Goal: Task Accomplishment & Management: Manage account settings

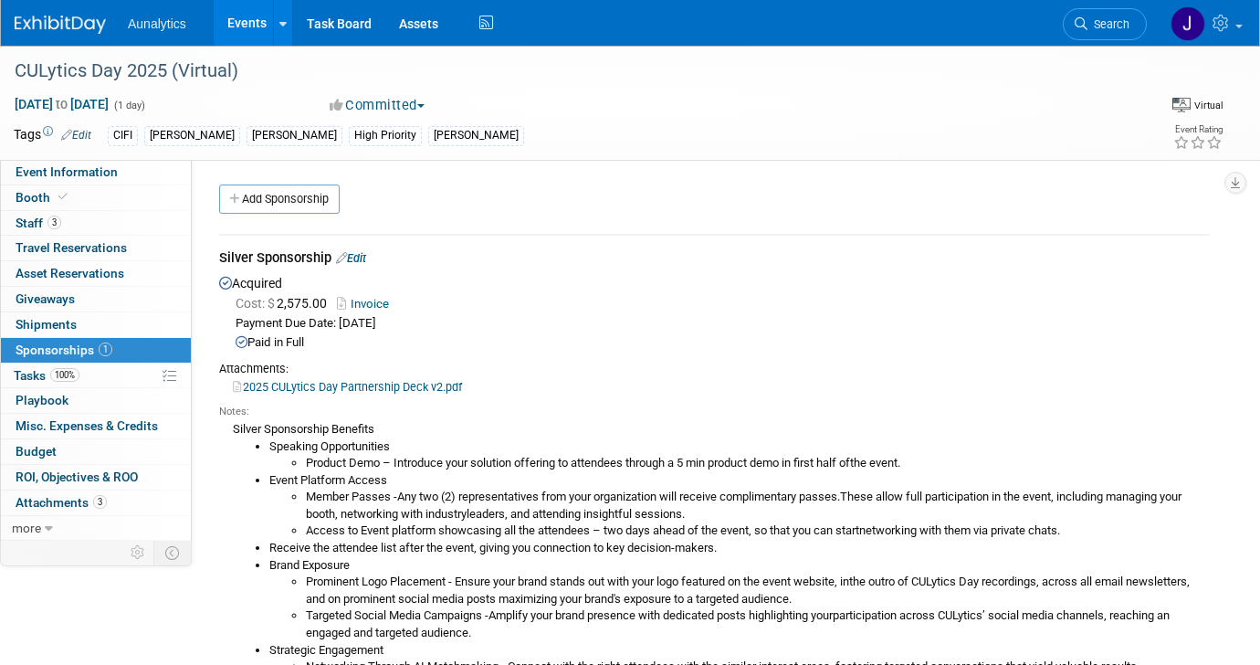
click at [243, 22] on link "Events" at bounding box center [247, 23] width 67 height 46
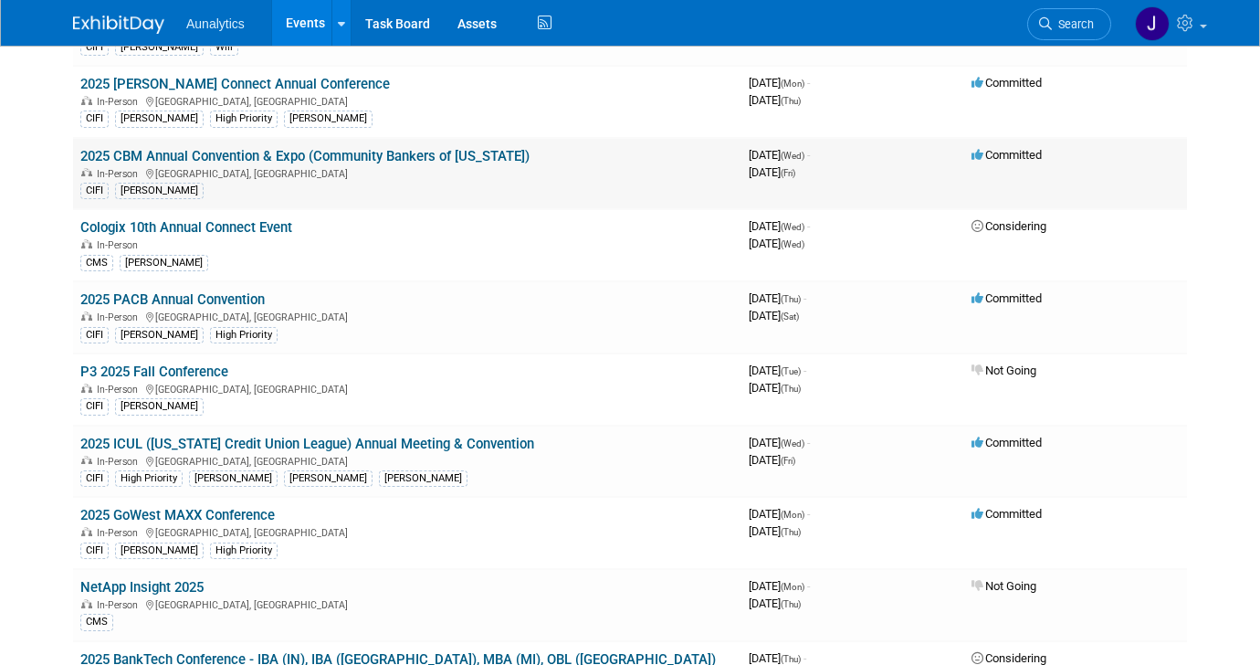
scroll to position [360, 0]
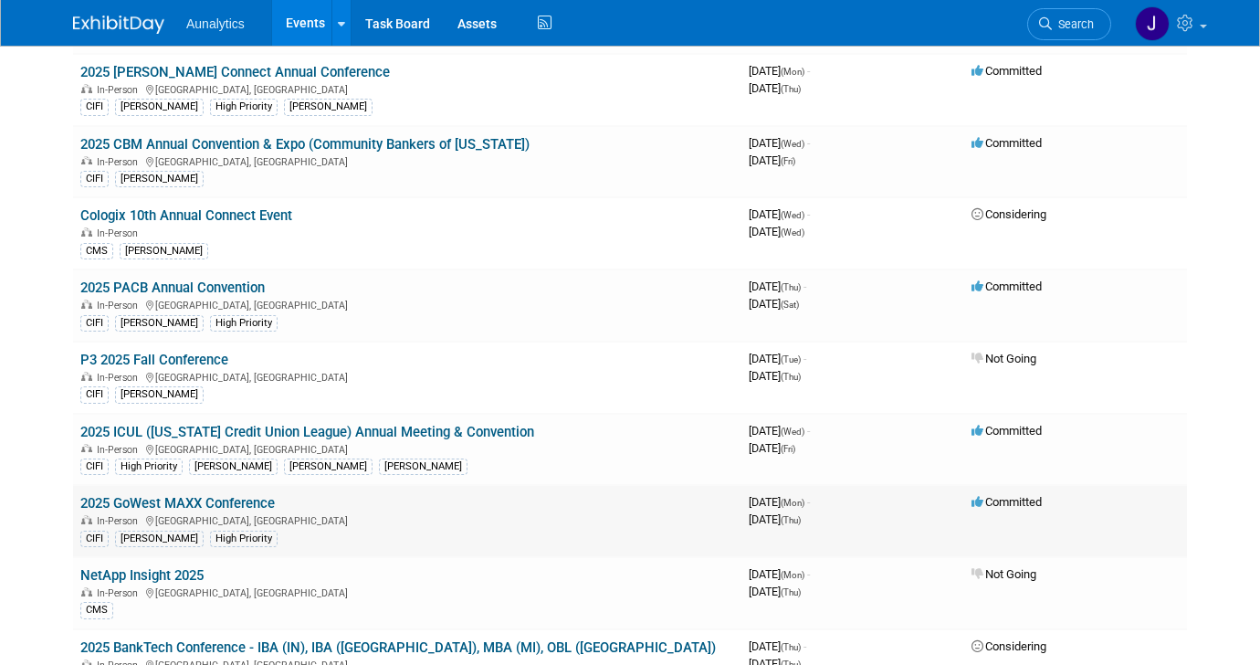
click at [169, 500] on link "2025 GoWest MAXX Conference" at bounding box center [177, 503] width 194 height 16
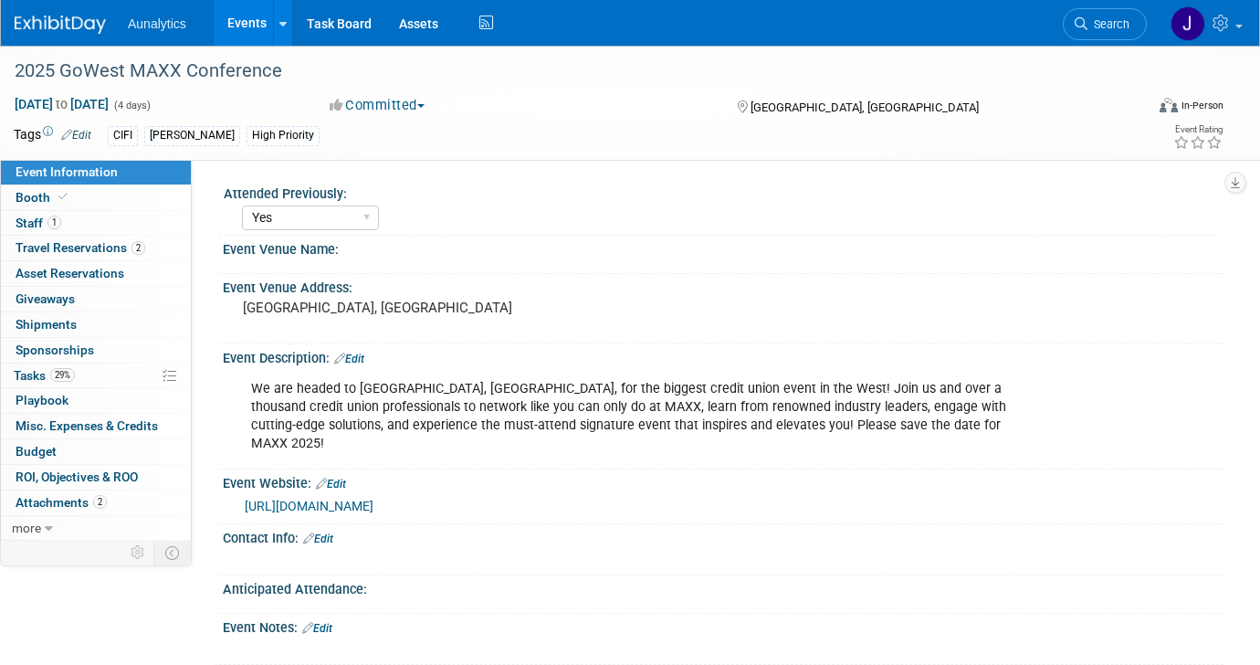
select select "Yes"
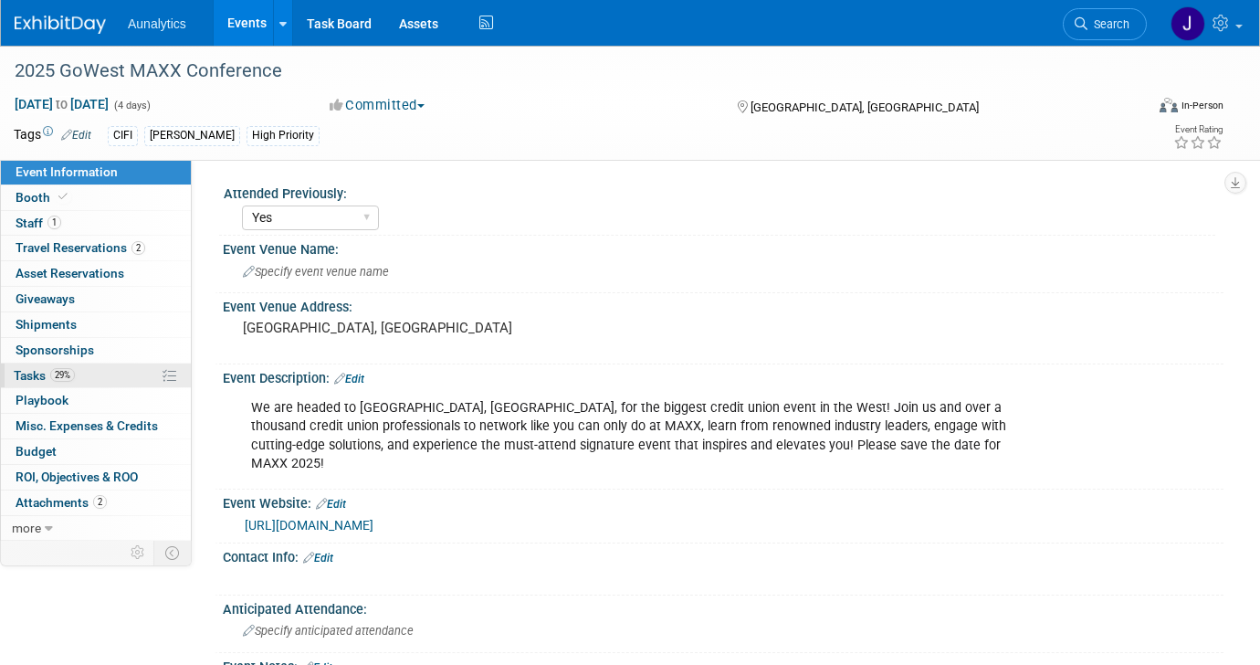
click at [84, 364] on link "29% Tasks 29%" at bounding box center [96, 375] width 190 height 25
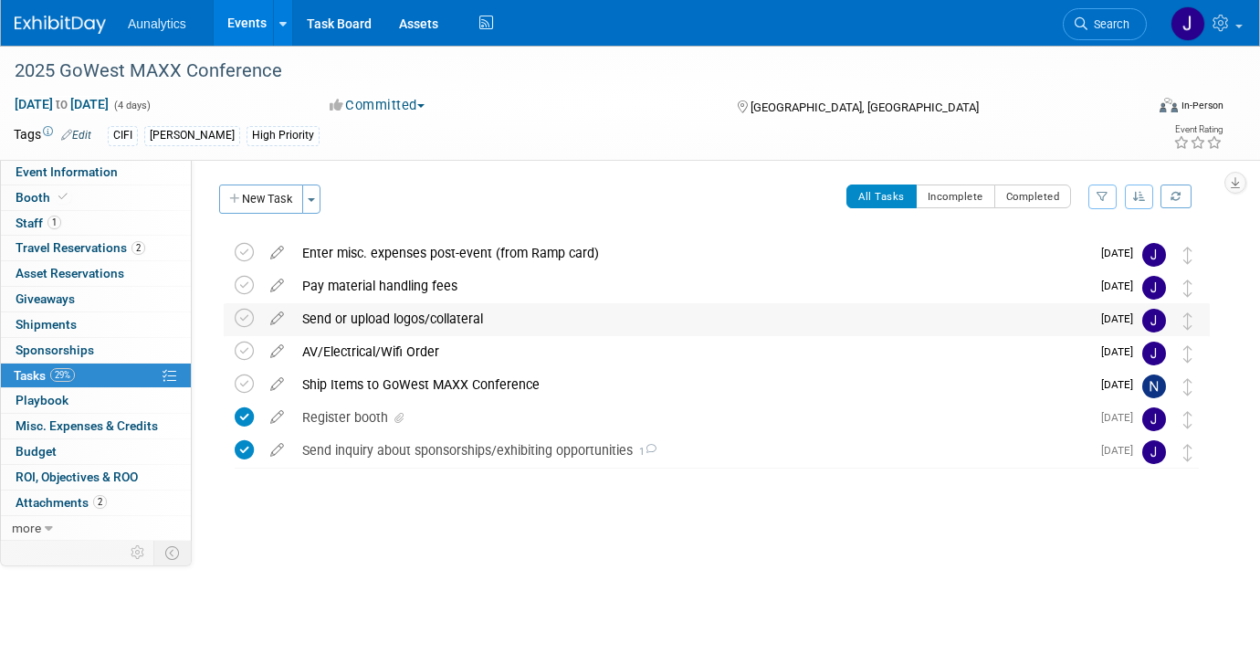
click at [394, 324] on div "Send or upload logos/collateral" at bounding box center [691, 318] width 797 height 31
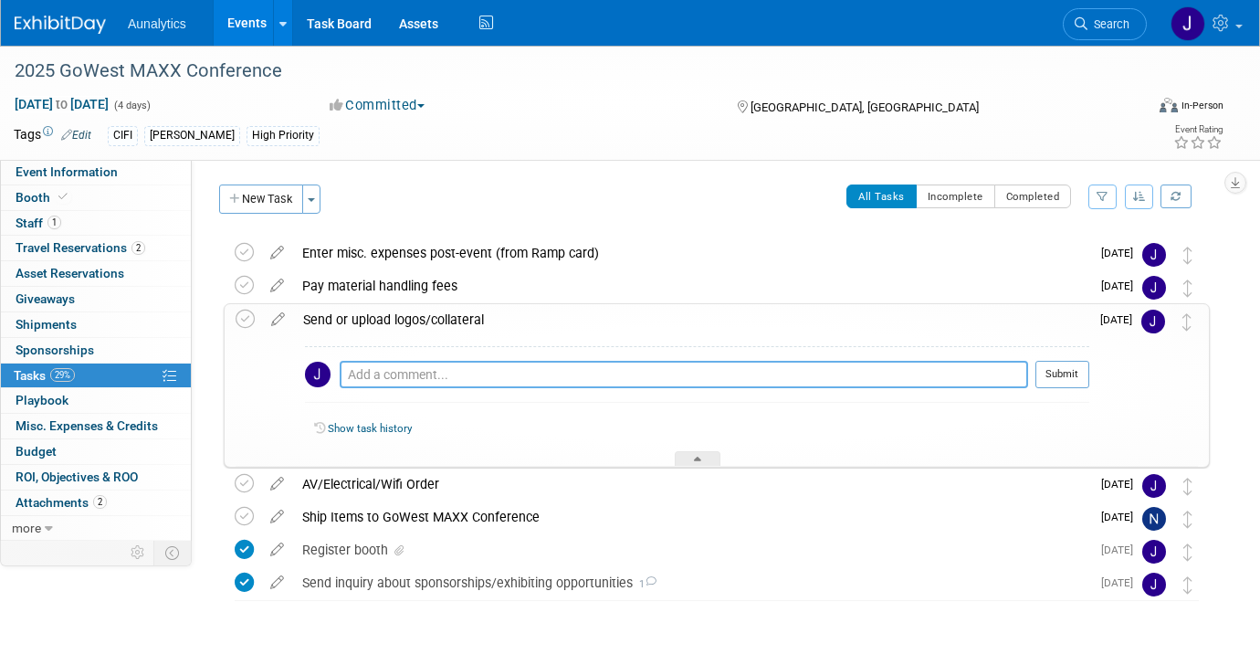
click at [390, 368] on textarea at bounding box center [684, 374] width 688 height 27
paste textarea "August"
type textarea "August"
paste textarea "https://airtable.com/apppiNx3mnR5C01ey/pagLJ3y0bVB0tWZTj/form"
type textarea "https://airtable.com/apppiNx3mnR5C01ey/pagLJ3y0bVB0tWZTj/form"
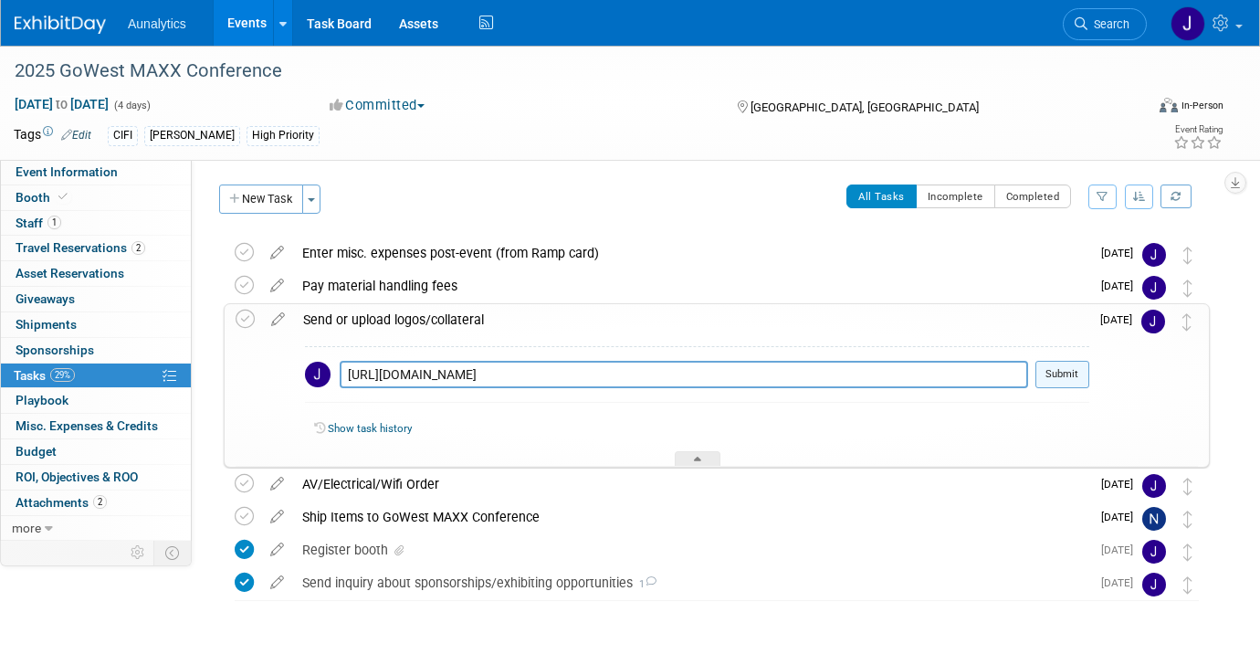
click at [1073, 385] on button "Submit" at bounding box center [1062, 374] width 54 height 27
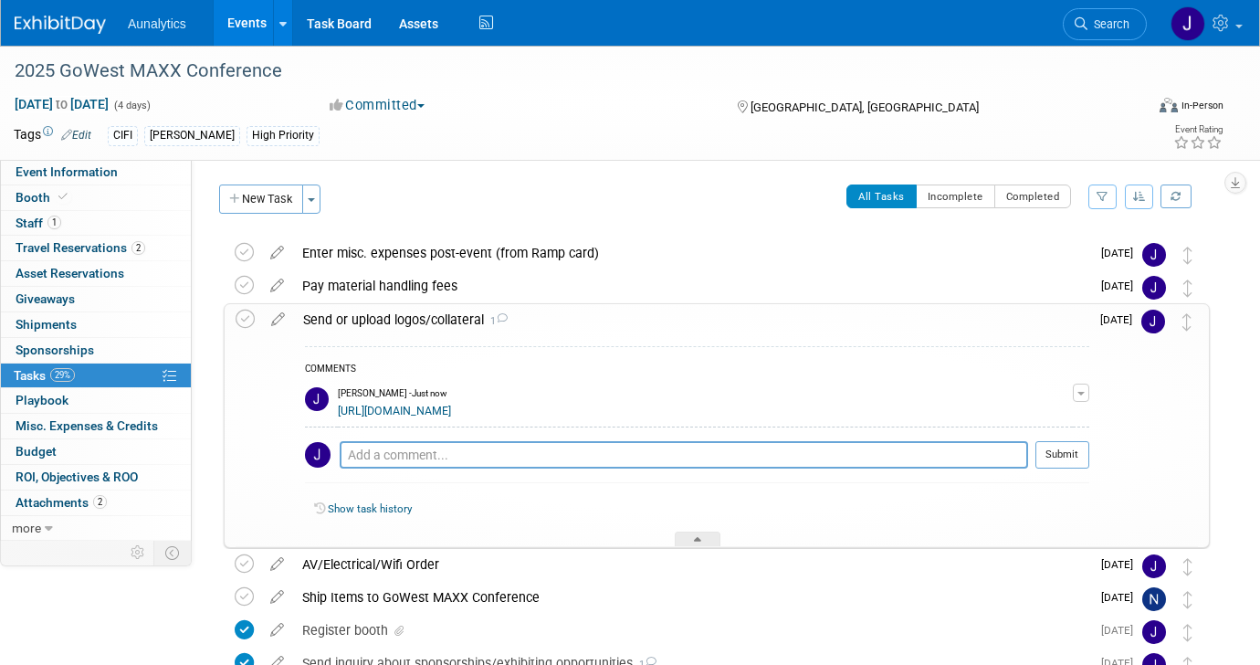
click at [256, 16] on link "Events" at bounding box center [247, 23] width 67 height 46
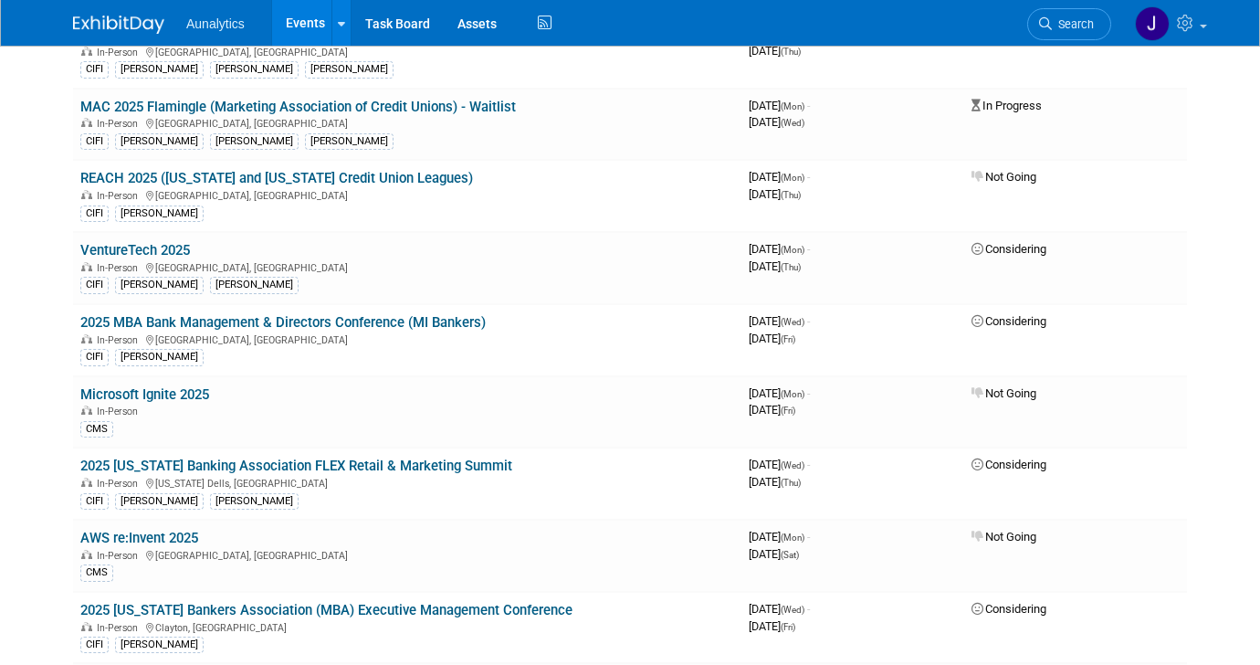
scroll to position [1096, 0]
